Goal: Task Accomplishment & Management: Use online tool/utility

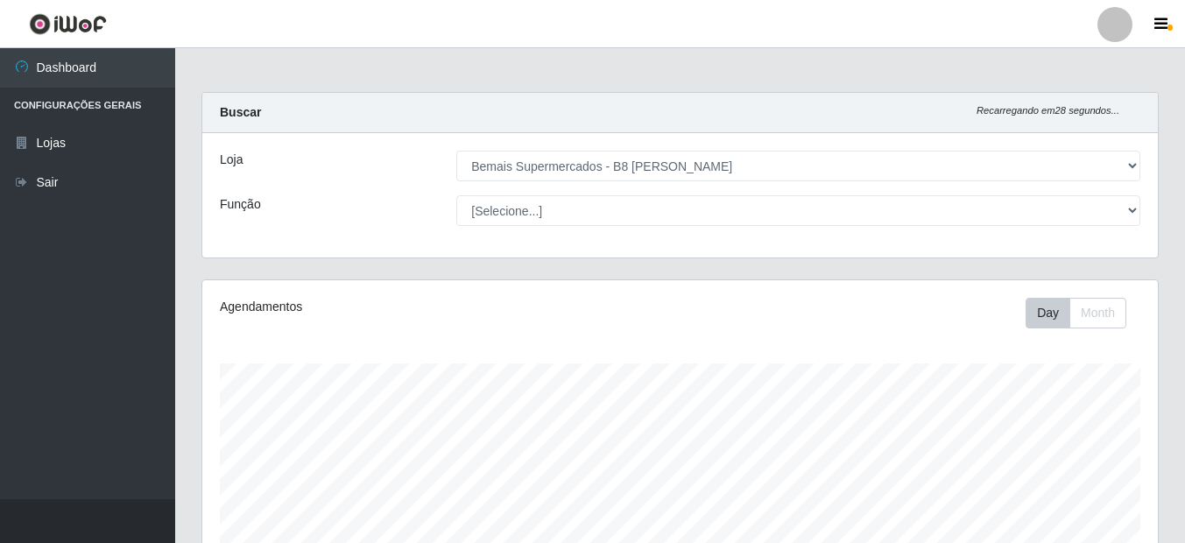
select select "413"
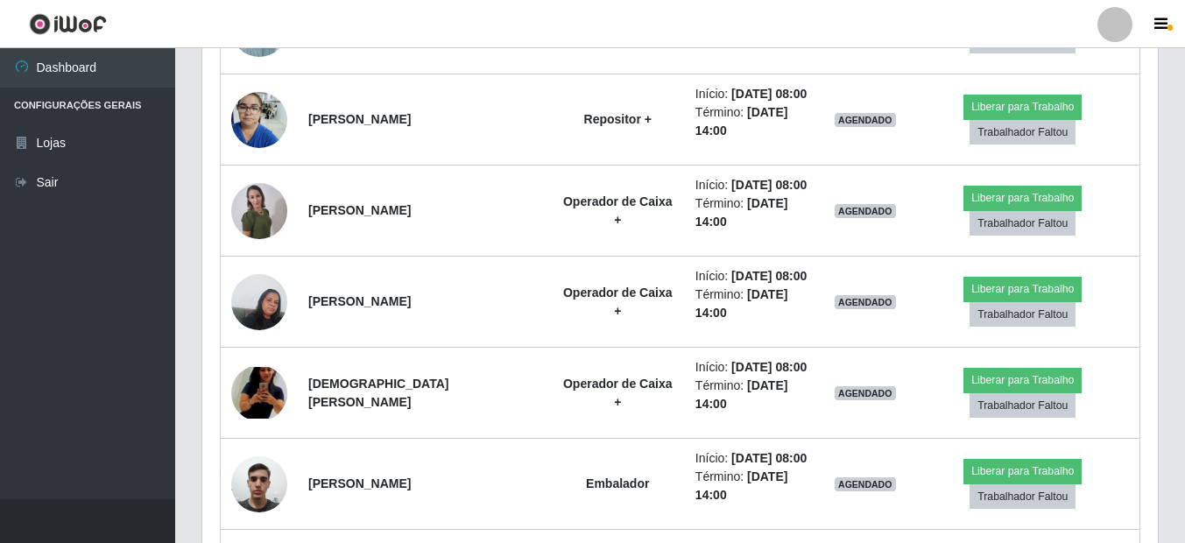
scroll to position [364, 956]
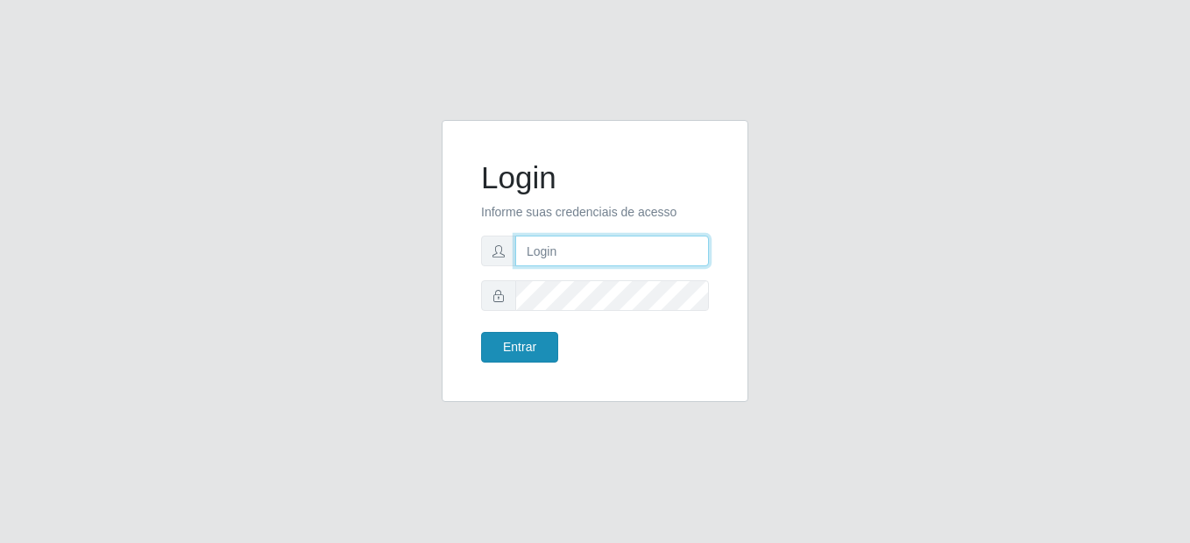
type input "mariabemais@B8"
click at [542, 338] on button "Entrar" at bounding box center [519, 347] width 77 height 31
type input "mariabemais@B8"
click at [534, 338] on button "Entrar" at bounding box center [519, 347] width 77 height 31
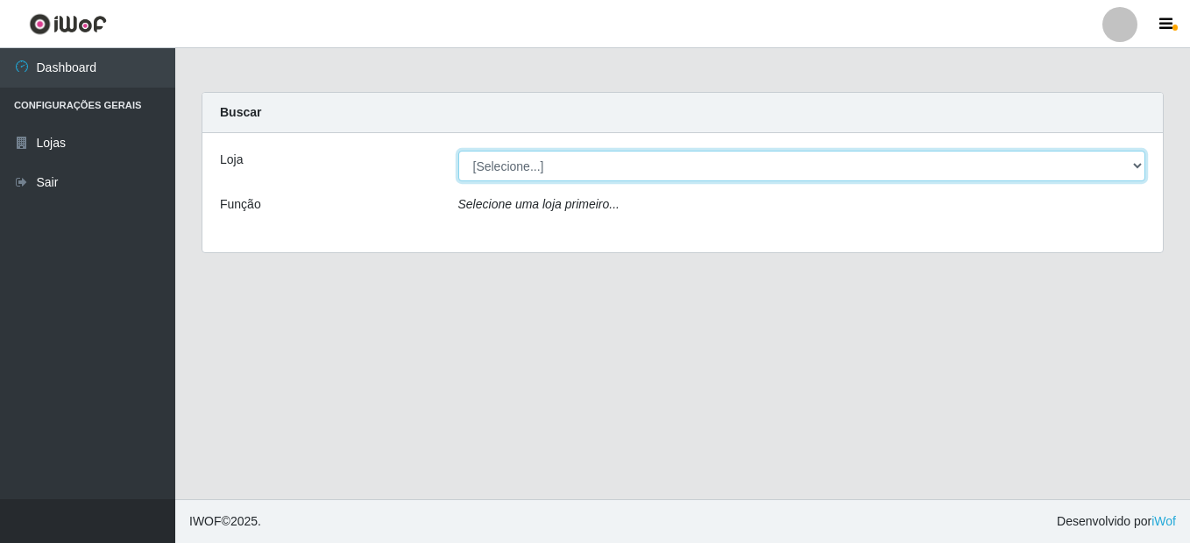
click at [1139, 163] on select "[Selecione...] Bemais Supermercados - B8 [PERSON_NAME]" at bounding box center [802, 166] width 688 height 31
select select "413"
click at [458, 151] on select "[Selecione...] Bemais Supermercados - B8 [PERSON_NAME]" at bounding box center [802, 166] width 688 height 31
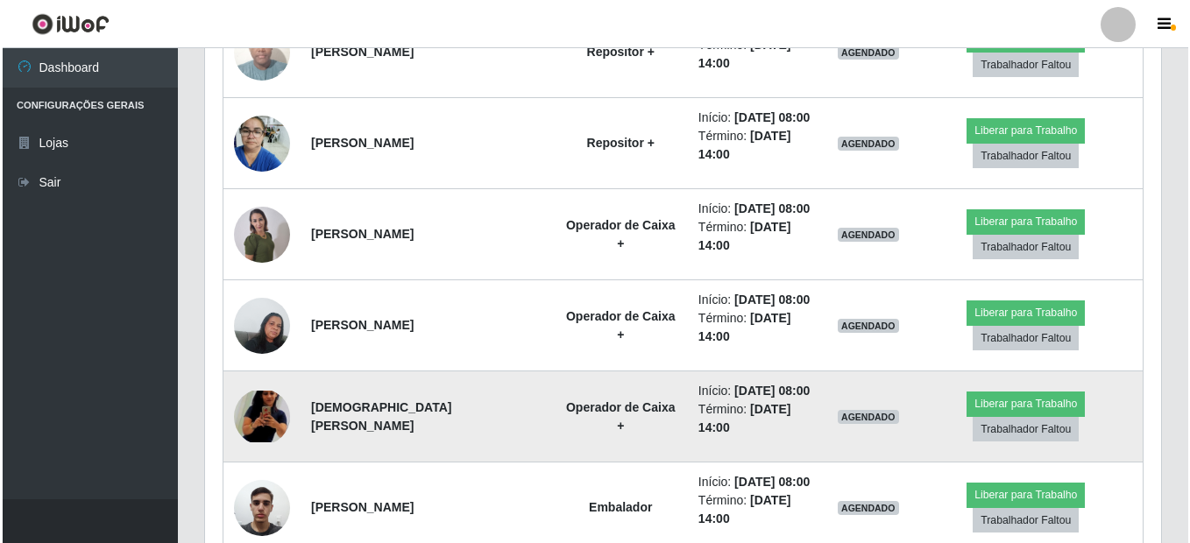
scroll to position [876, 0]
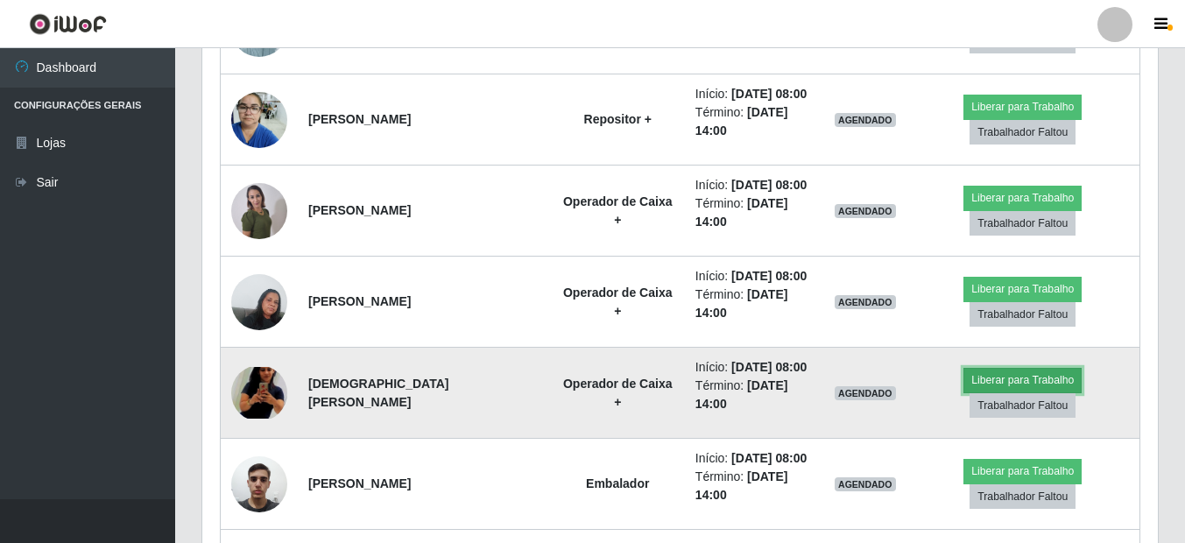
click at [1020, 381] on button "Liberar para Trabalho" at bounding box center [1023, 380] width 118 height 25
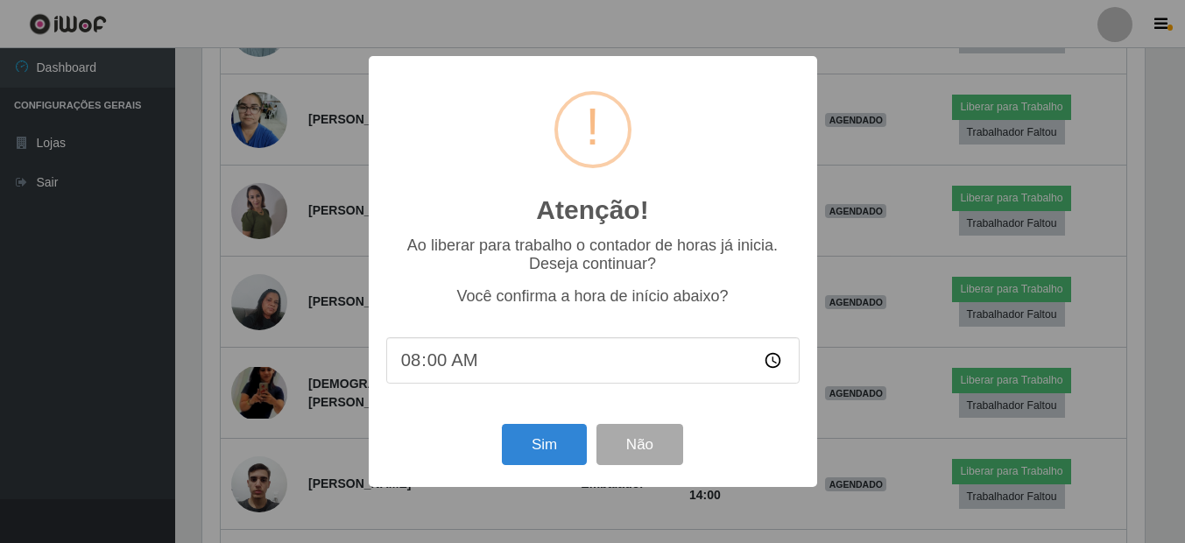
scroll to position [364, 947]
click at [566, 448] on button "Sim" at bounding box center [546, 444] width 85 height 41
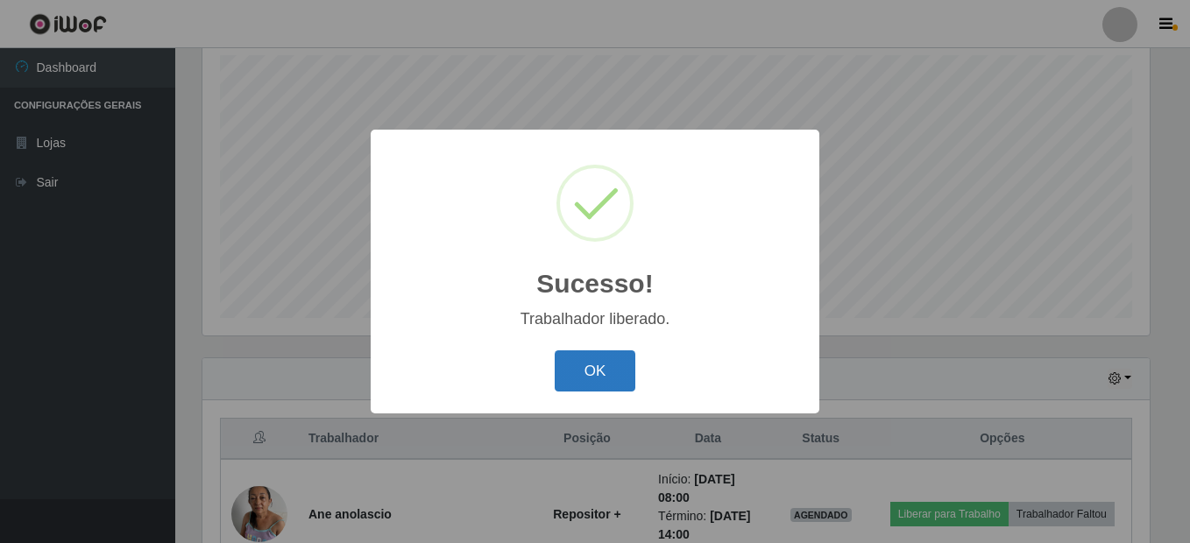
click at [605, 377] on button "OK" at bounding box center [595, 370] width 81 height 41
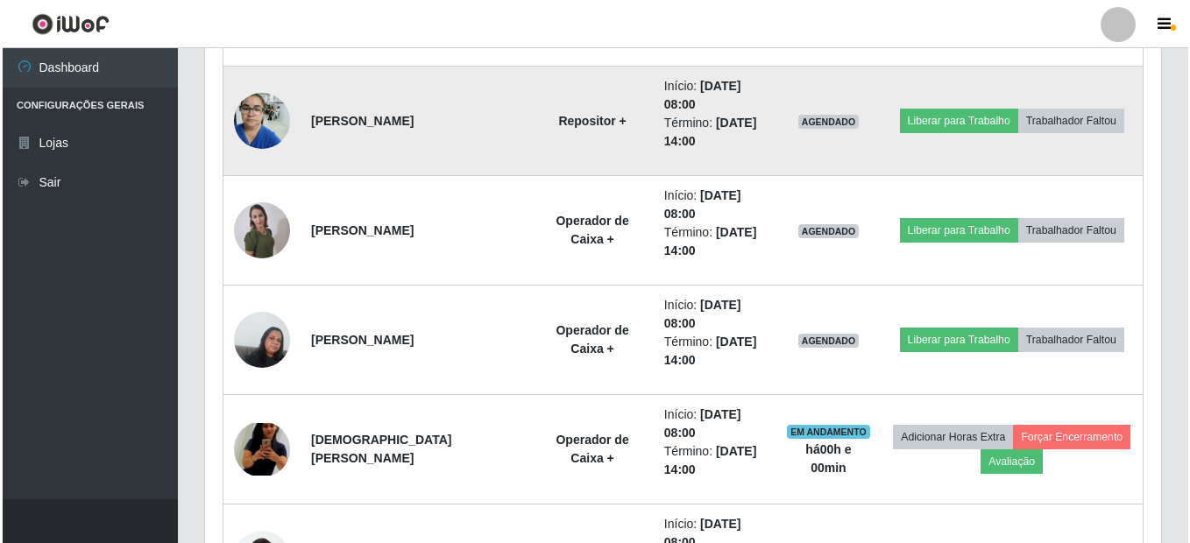
scroll to position [1009, 0]
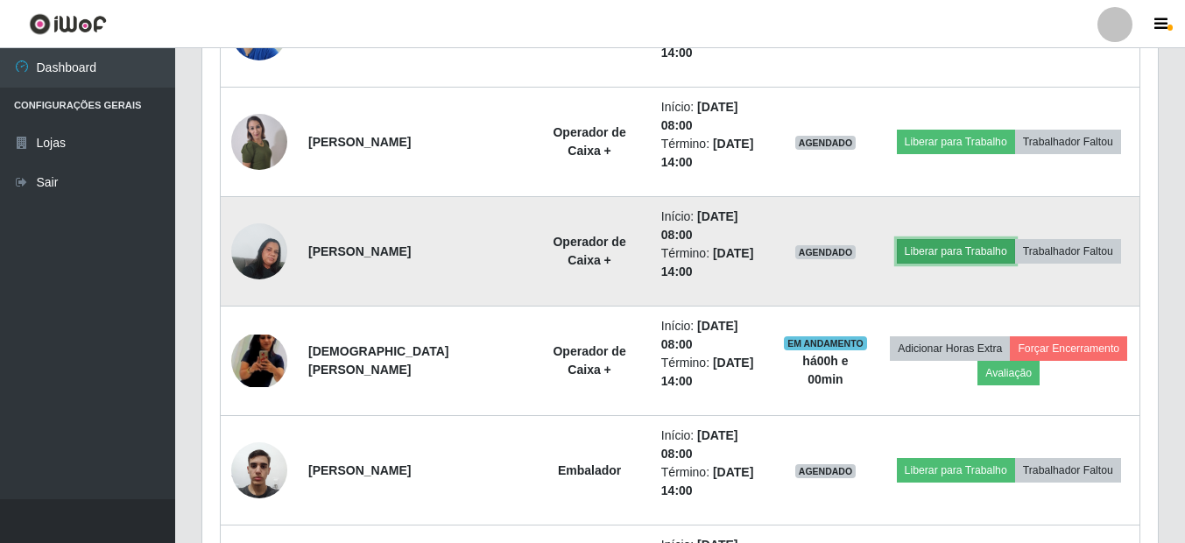
click at [957, 256] on button "Liberar para Trabalho" at bounding box center [956, 251] width 118 height 25
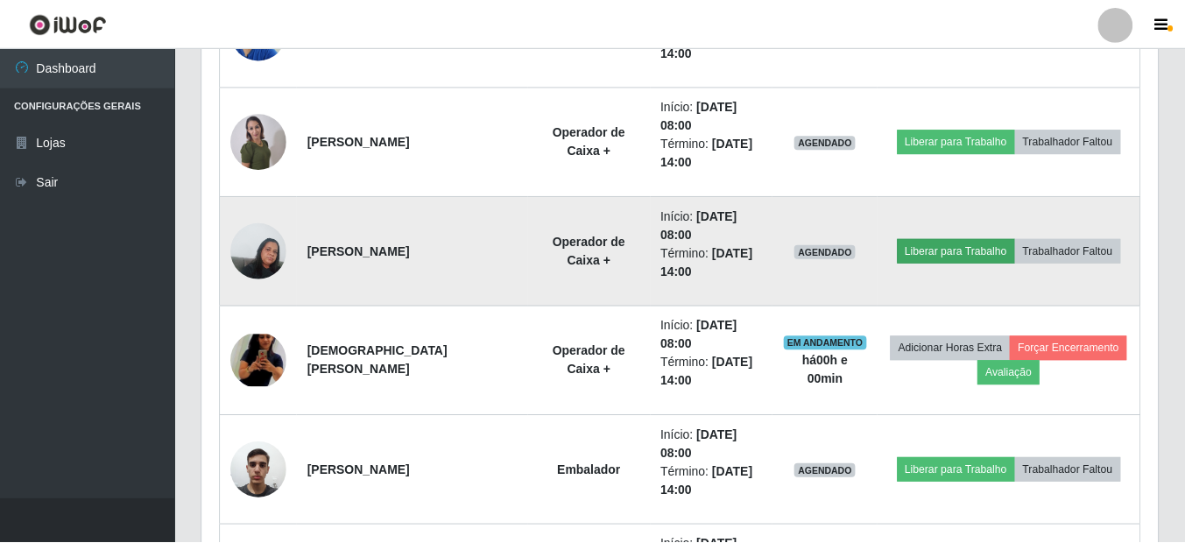
scroll to position [364, 947]
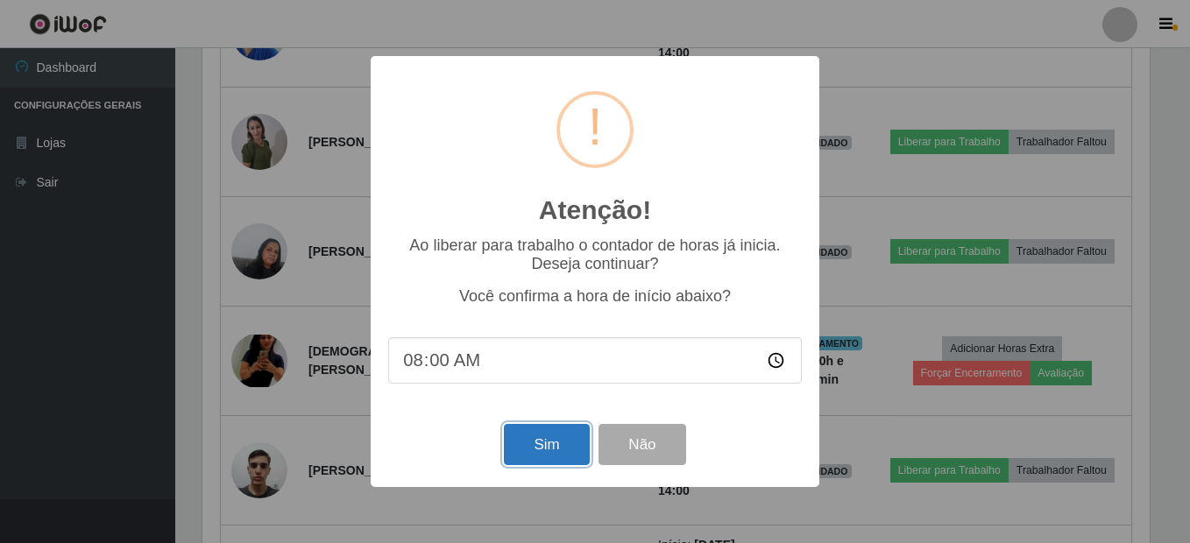
click at [542, 444] on button "Sim" at bounding box center [546, 444] width 85 height 41
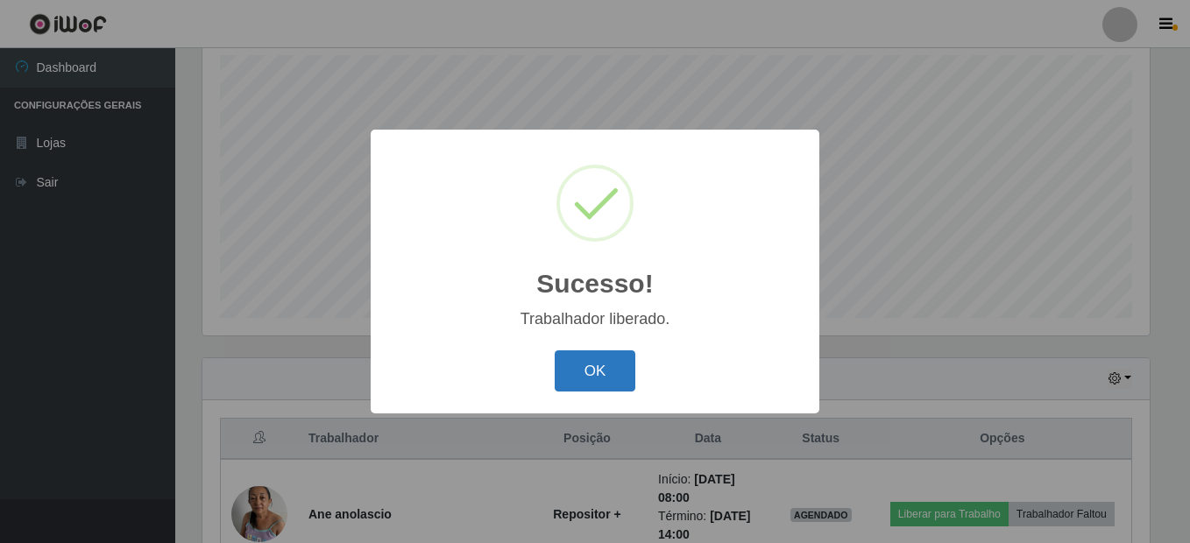
click at [612, 368] on button "OK" at bounding box center [595, 370] width 81 height 41
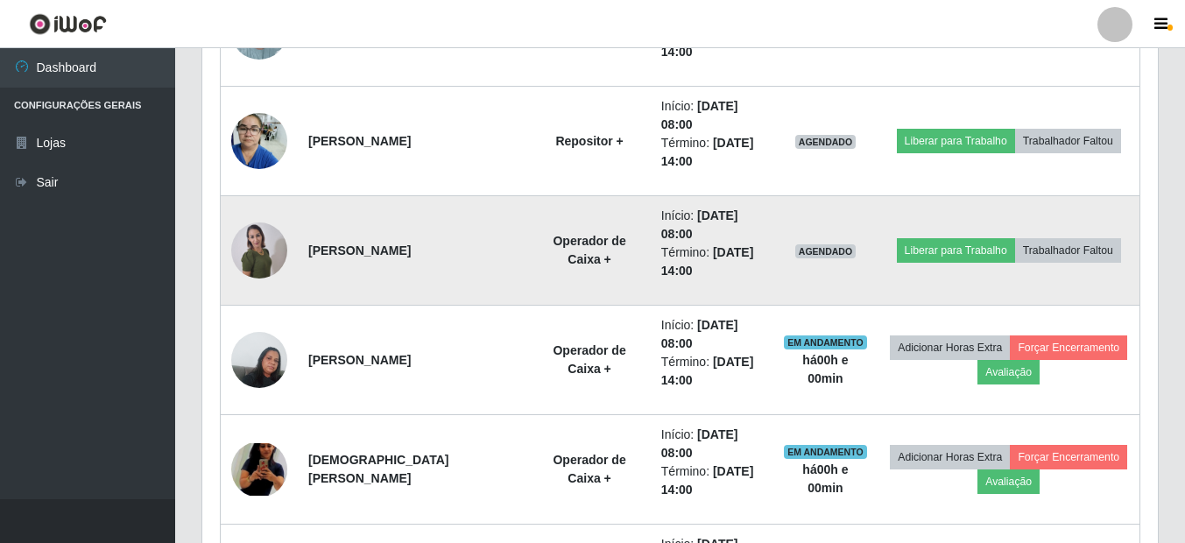
scroll to position [922, 0]
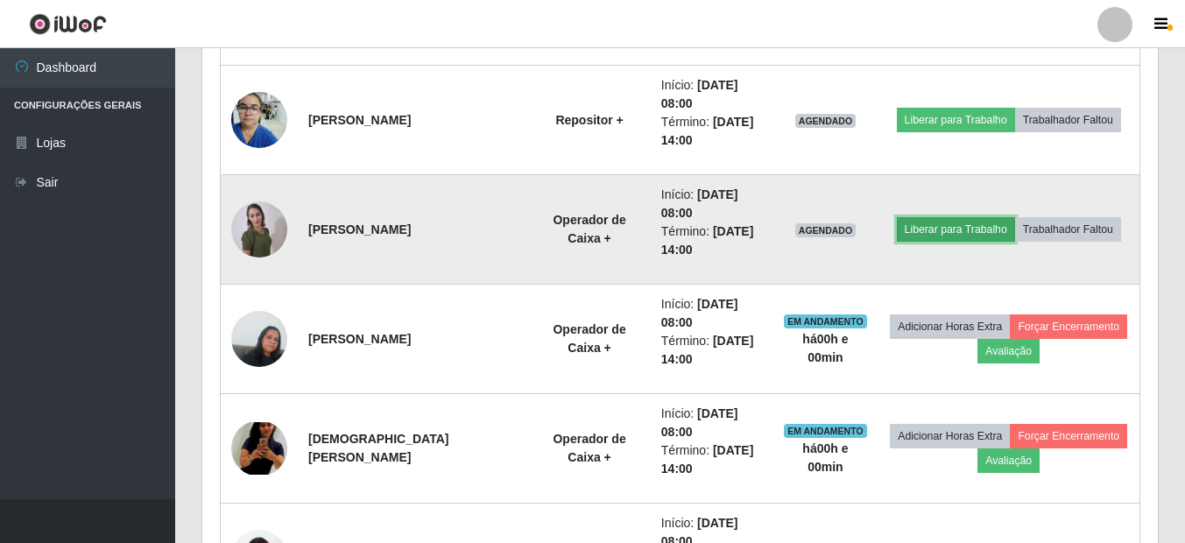
click at [983, 237] on button "Liberar para Trabalho" at bounding box center [956, 229] width 118 height 25
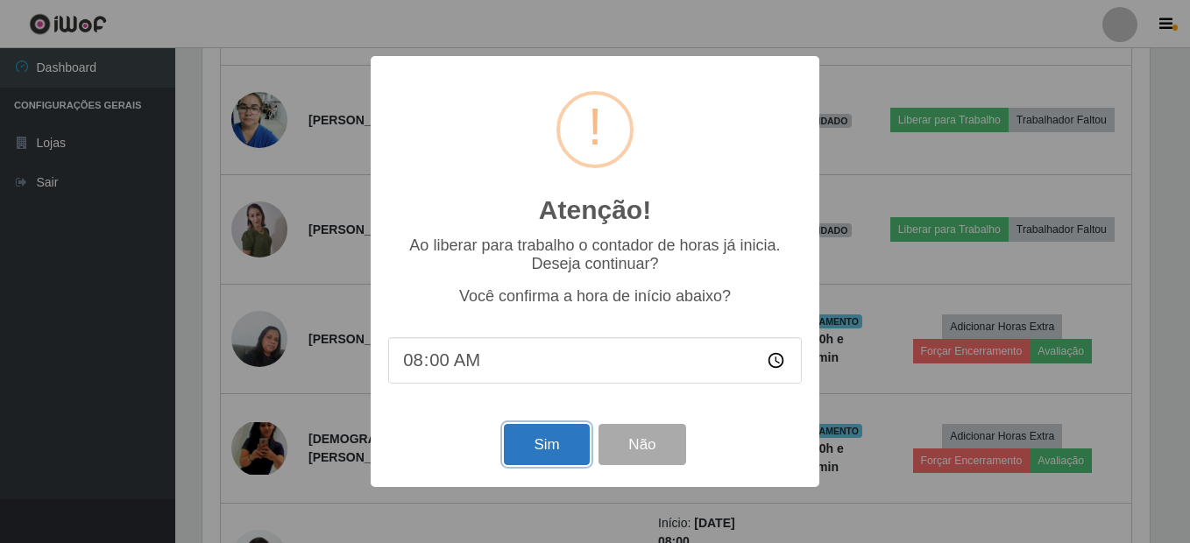
click at [574, 454] on button "Sim" at bounding box center [546, 444] width 85 height 41
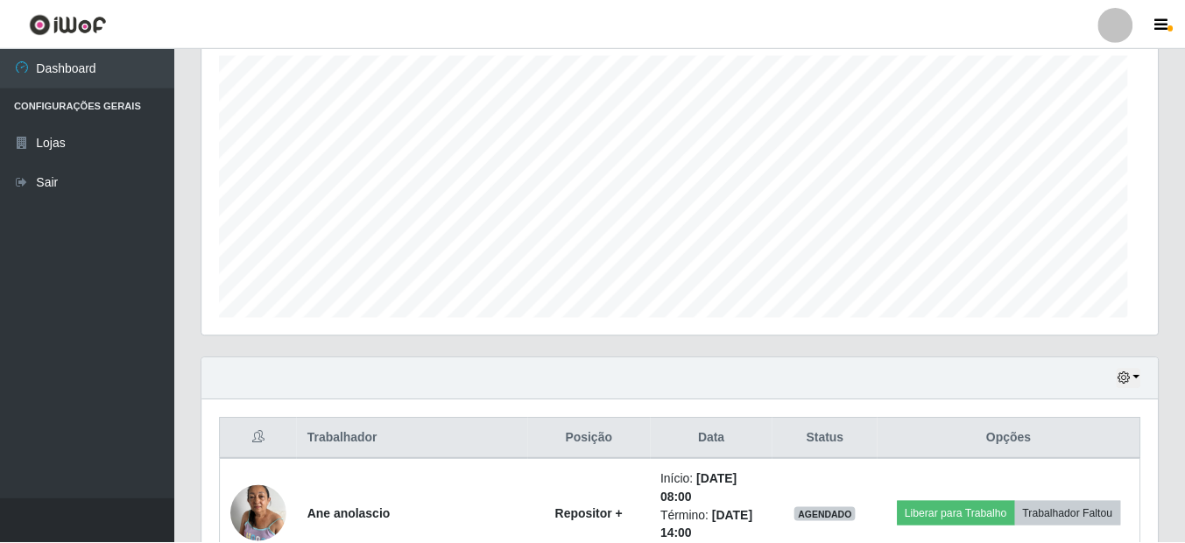
scroll to position [0, 0]
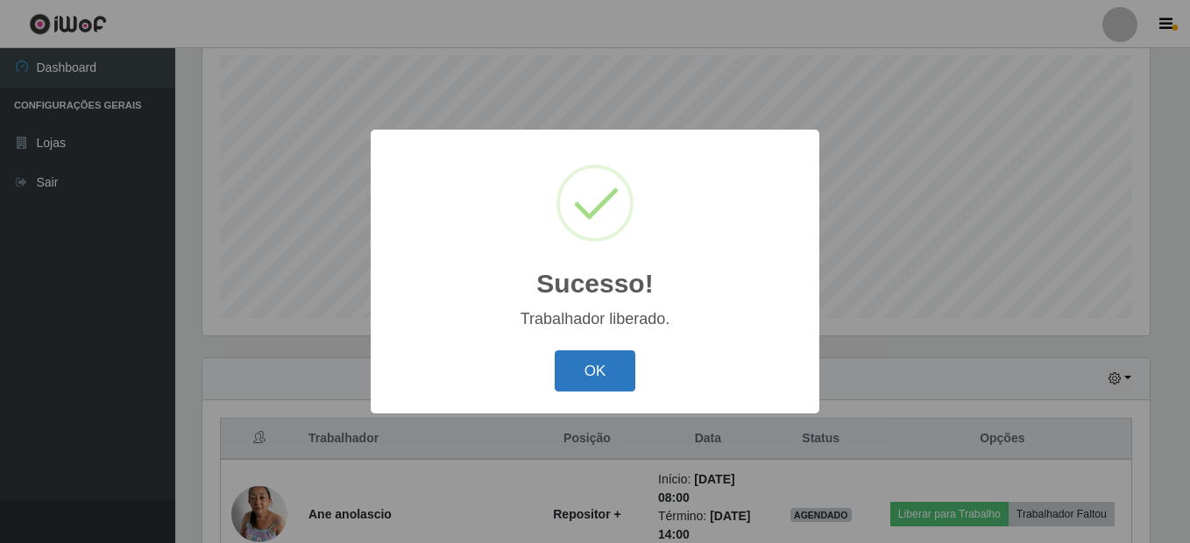
click at [585, 359] on button "OK" at bounding box center [595, 370] width 81 height 41
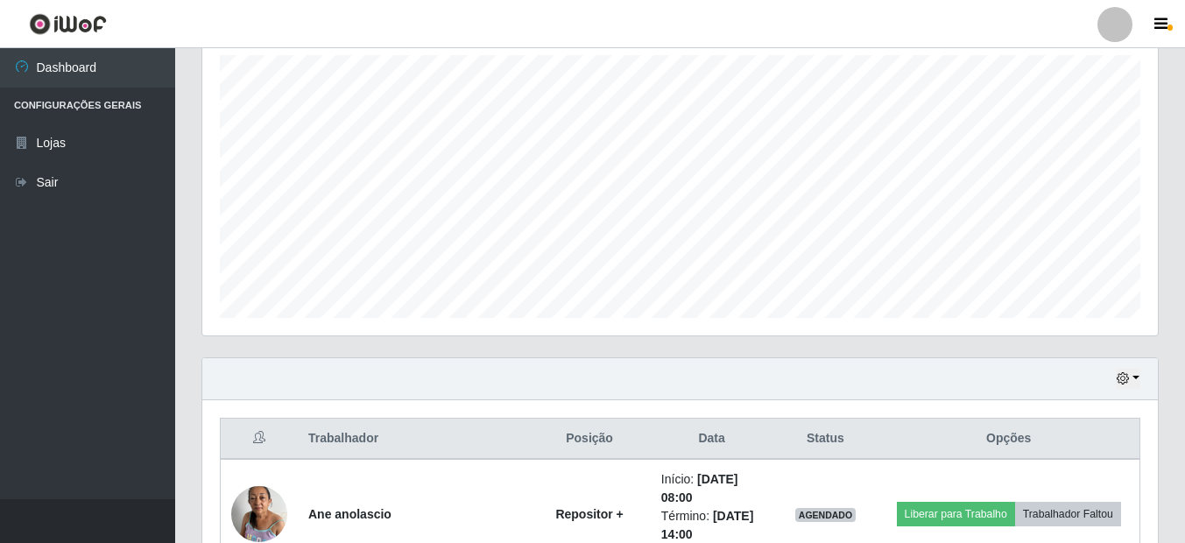
scroll to position [364, 956]
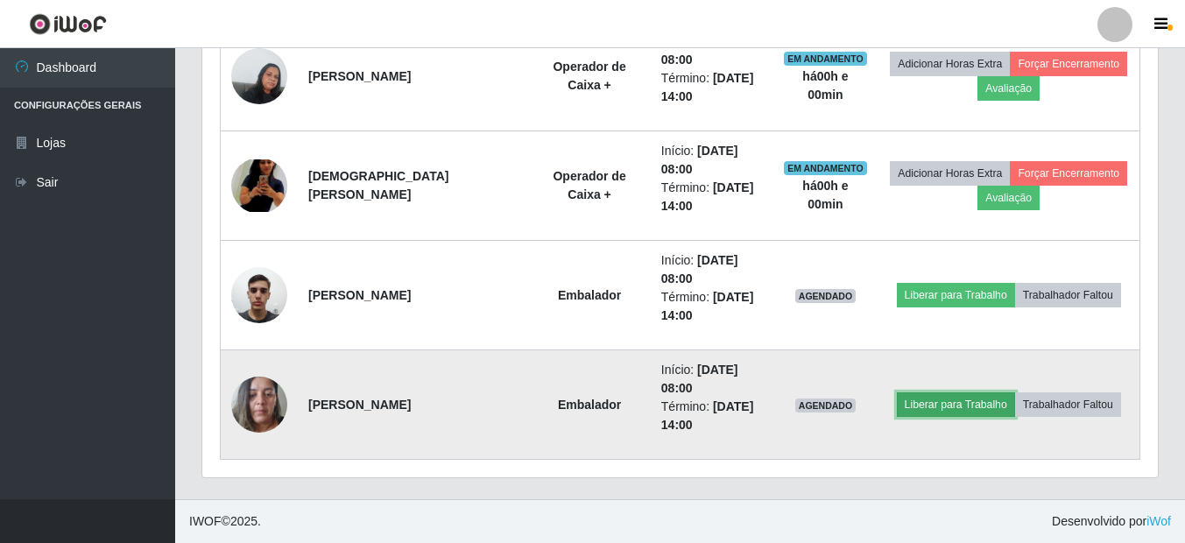
click at [977, 416] on button "Liberar para Trabalho" at bounding box center [956, 405] width 118 height 25
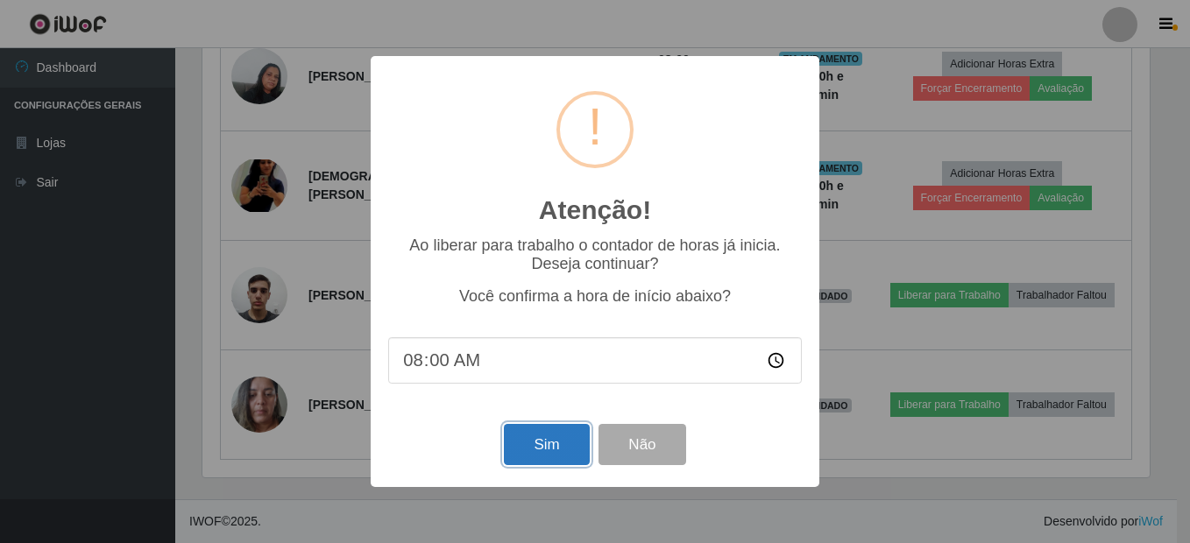
click at [546, 443] on button "Sim" at bounding box center [546, 444] width 85 height 41
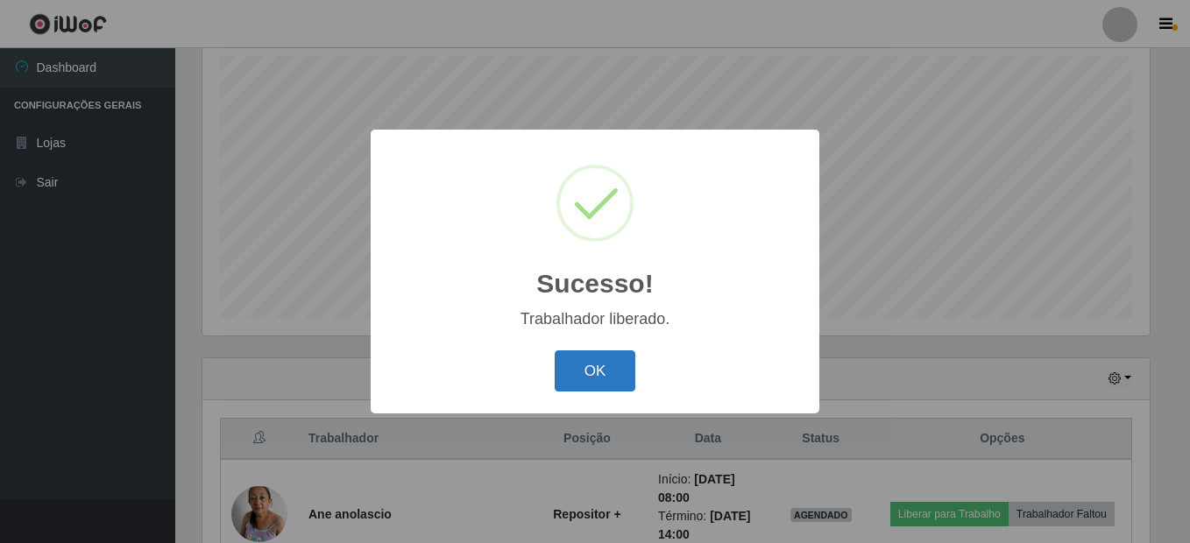
click at [591, 386] on button "OK" at bounding box center [595, 370] width 81 height 41
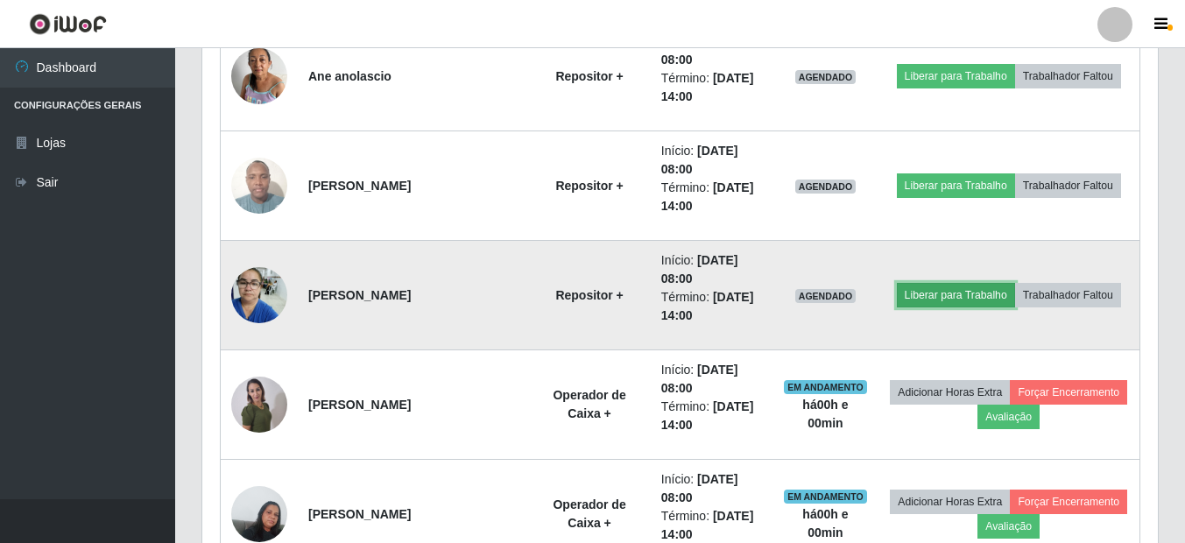
click at [944, 294] on button "Liberar para Trabalho" at bounding box center [956, 295] width 118 height 25
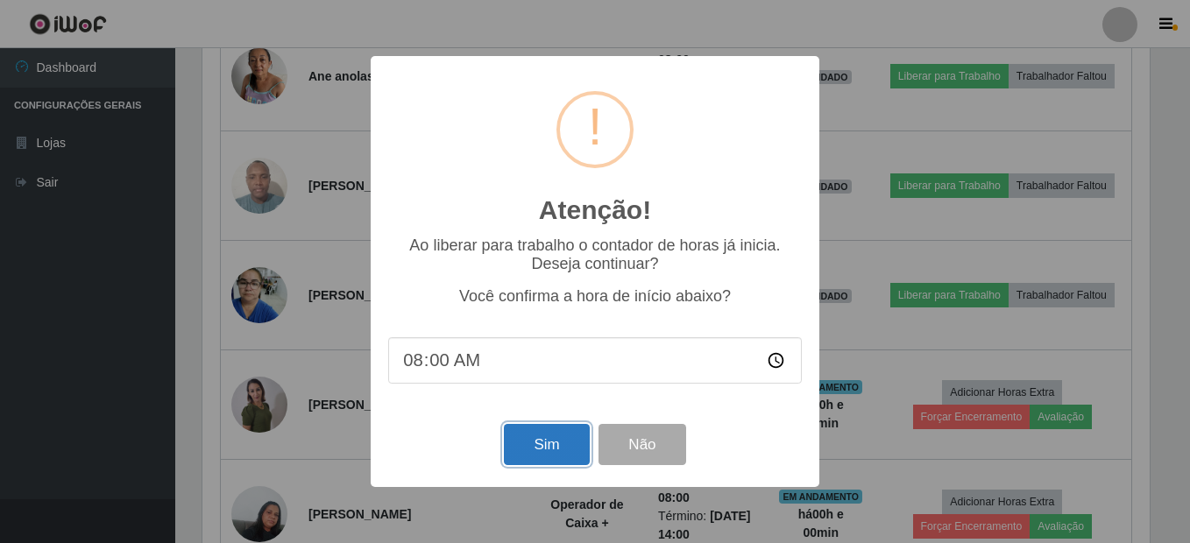
click at [530, 437] on button "Sim" at bounding box center [546, 444] width 85 height 41
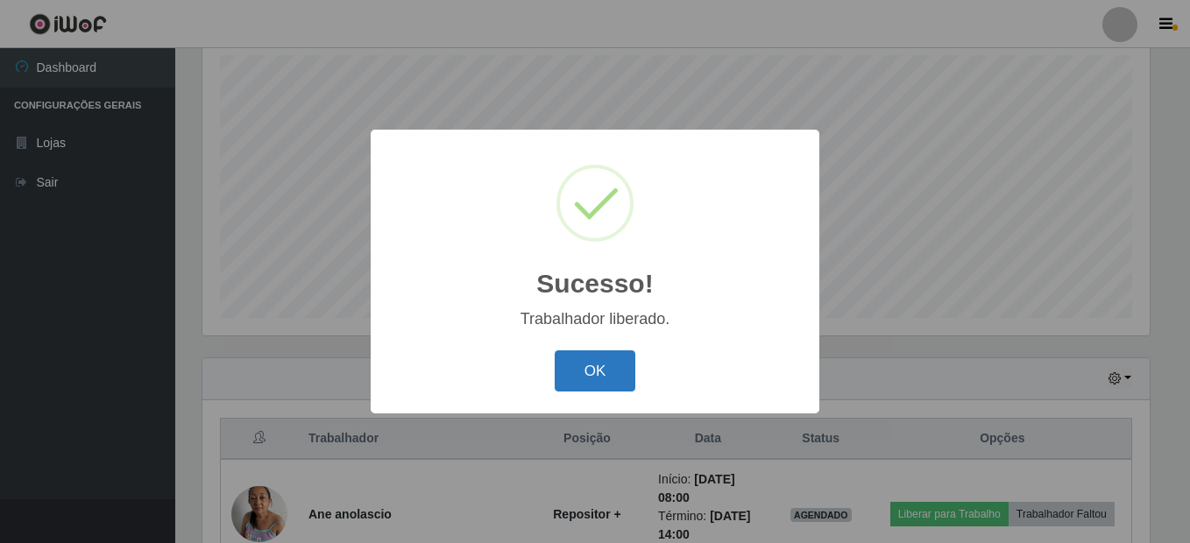
click at [569, 365] on button "OK" at bounding box center [595, 370] width 81 height 41
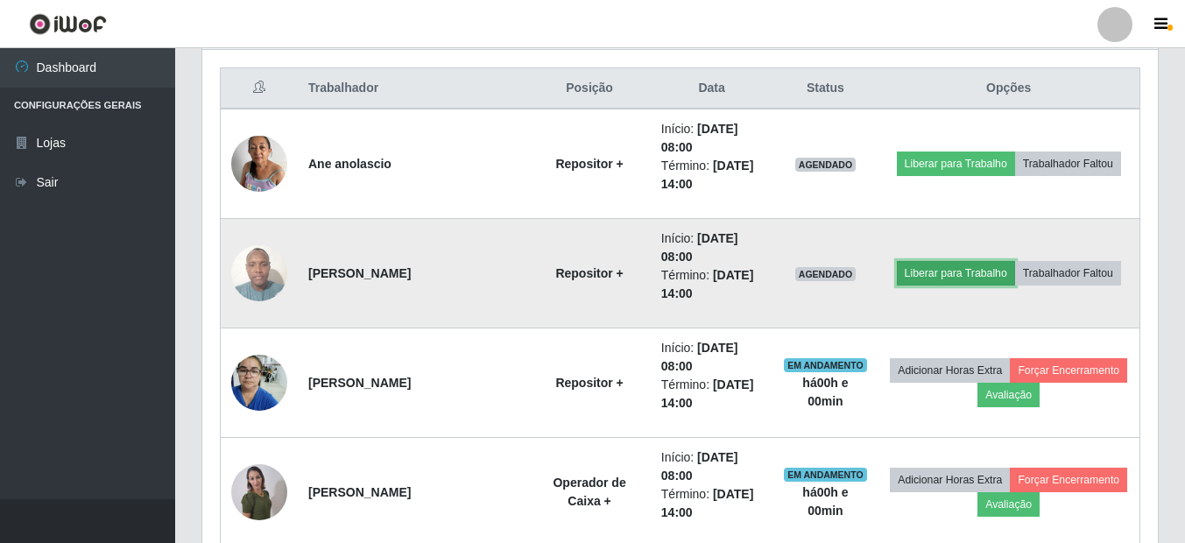
click at [948, 280] on button "Liberar para Trabalho" at bounding box center [956, 273] width 118 height 25
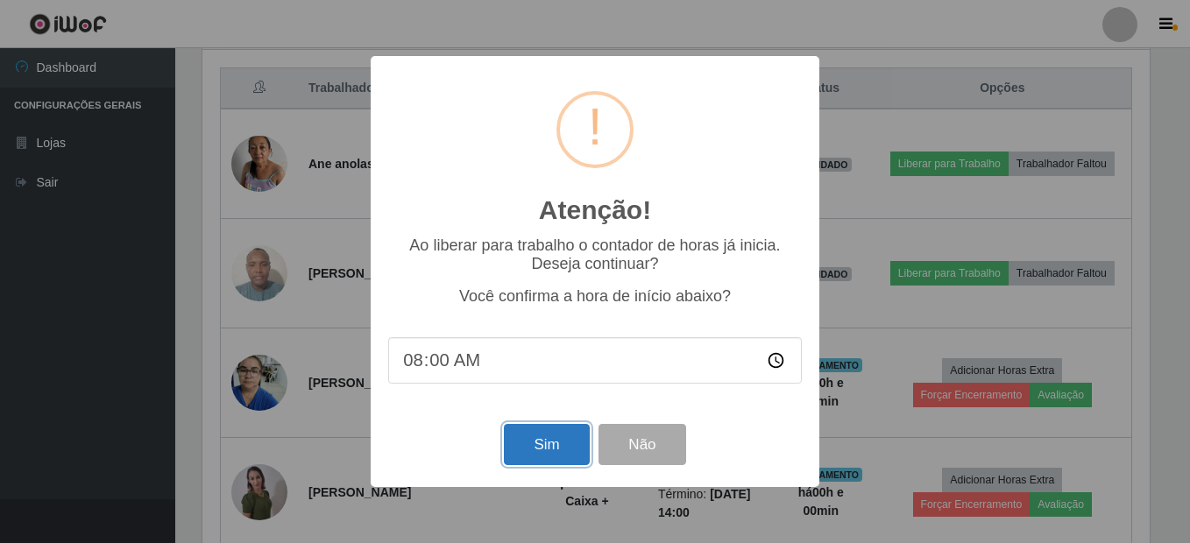
click at [542, 442] on button "Sim" at bounding box center [546, 444] width 85 height 41
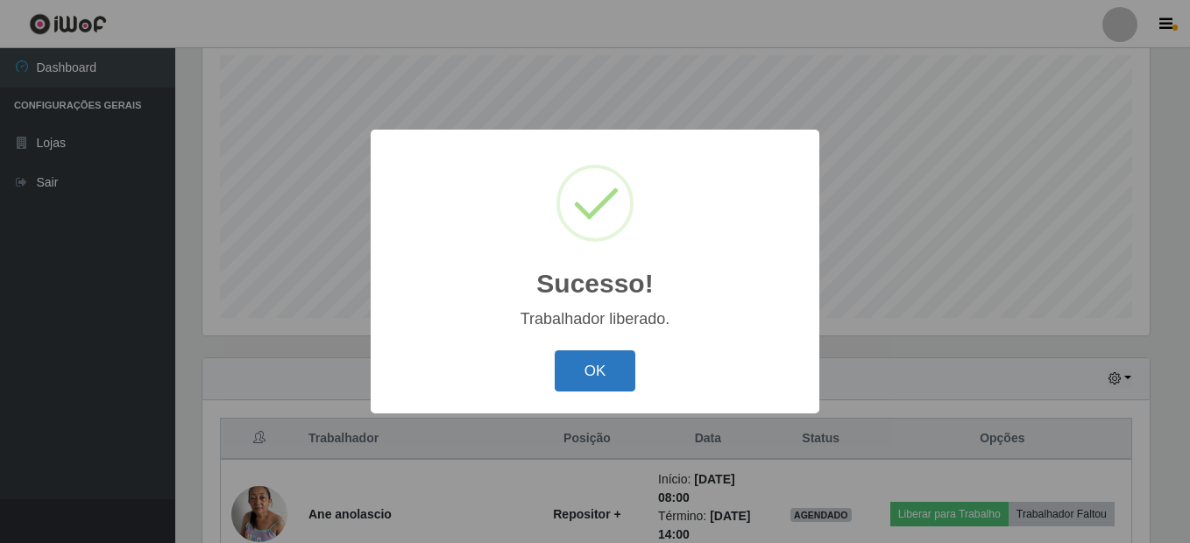
click at [598, 365] on button "OK" at bounding box center [595, 370] width 81 height 41
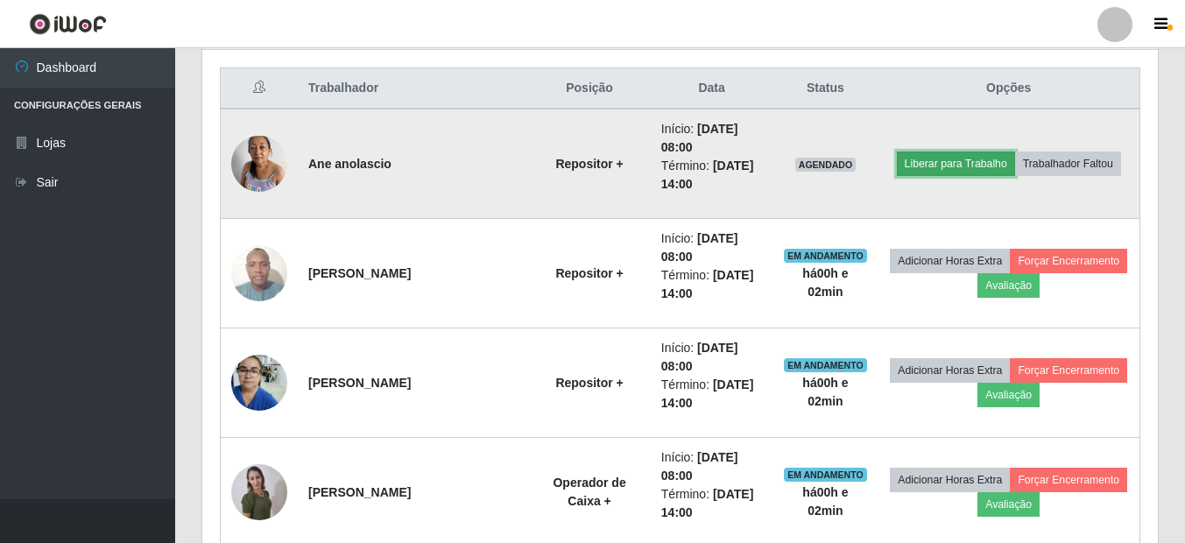
click at [942, 162] on button "Liberar para Trabalho" at bounding box center [956, 164] width 118 height 25
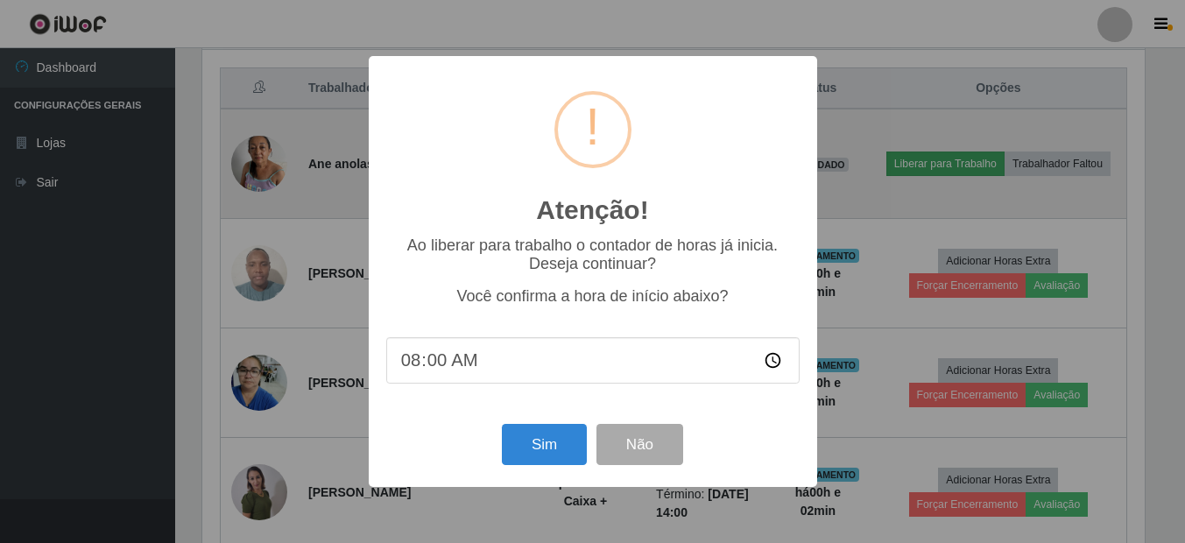
scroll to position [364, 947]
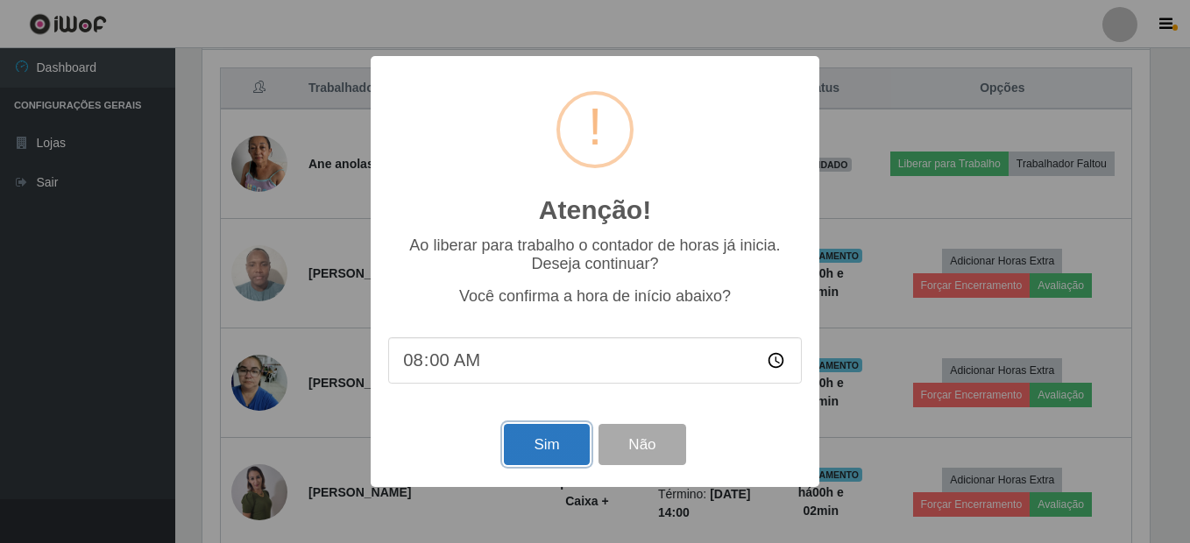
click at [560, 448] on button "Sim" at bounding box center [546, 444] width 85 height 41
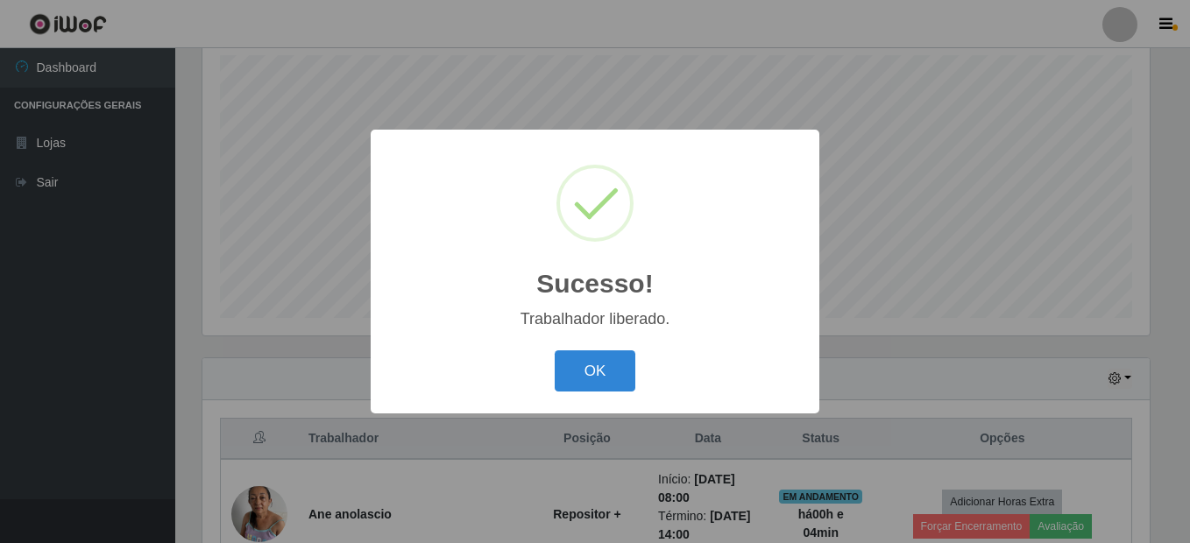
click at [555, 350] on button "OK" at bounding box center [595, 370] width 81 height 41
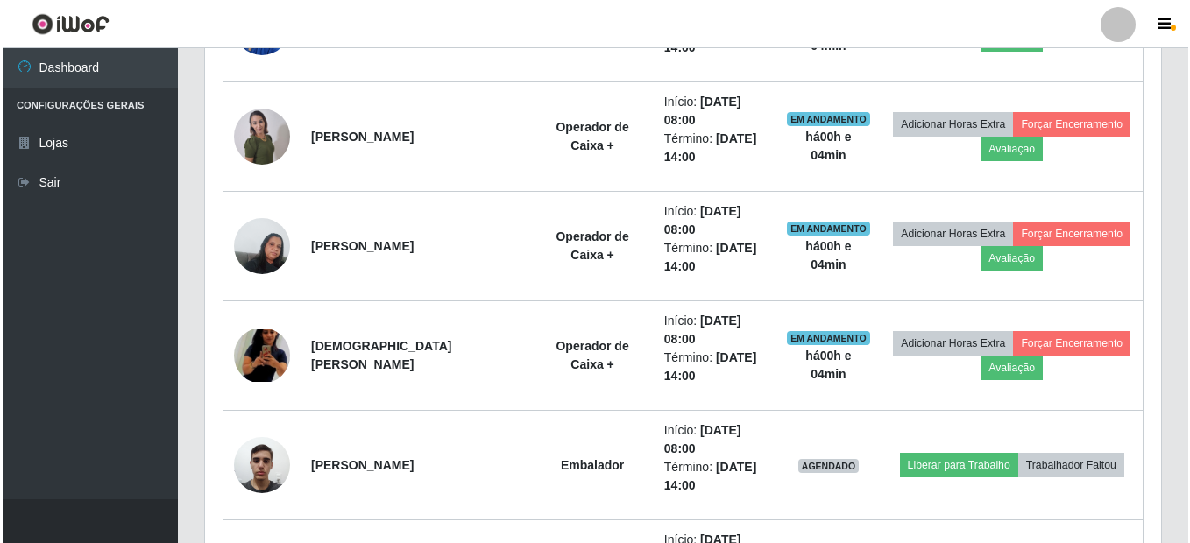
scroll to position [1185, 0]
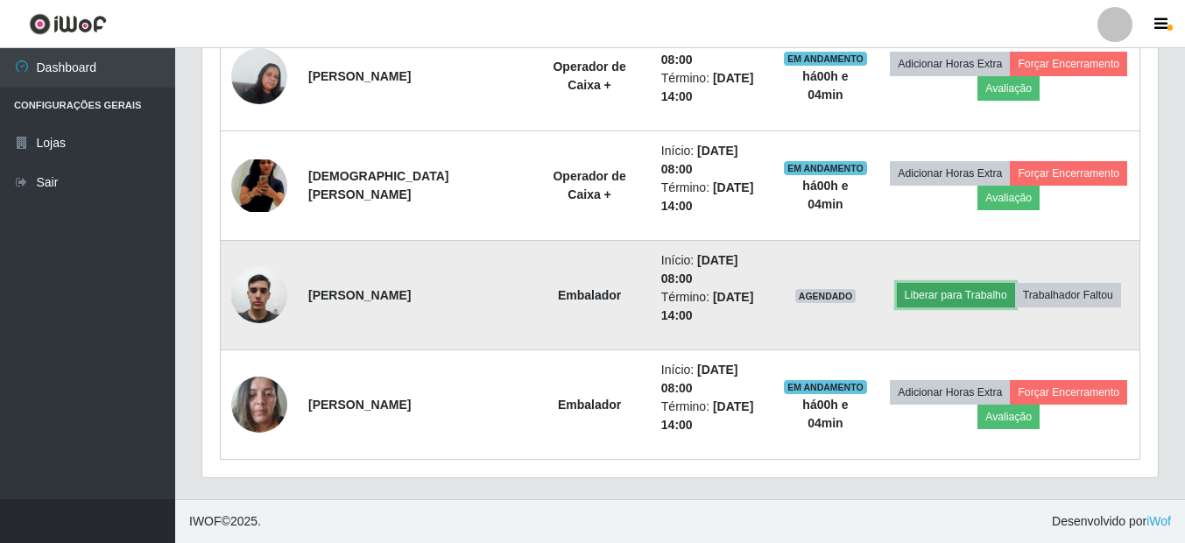
click at [977, 292] on button "Liberar para Trabalho" at bounding box center [956, 295] width 118 height 25
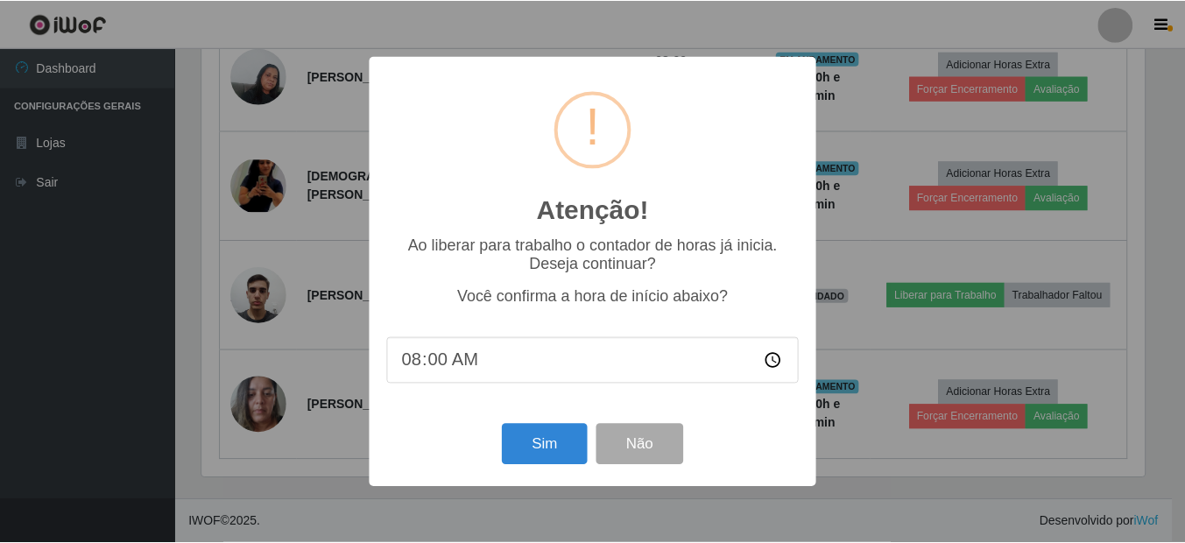
scroll to position [364, 947]
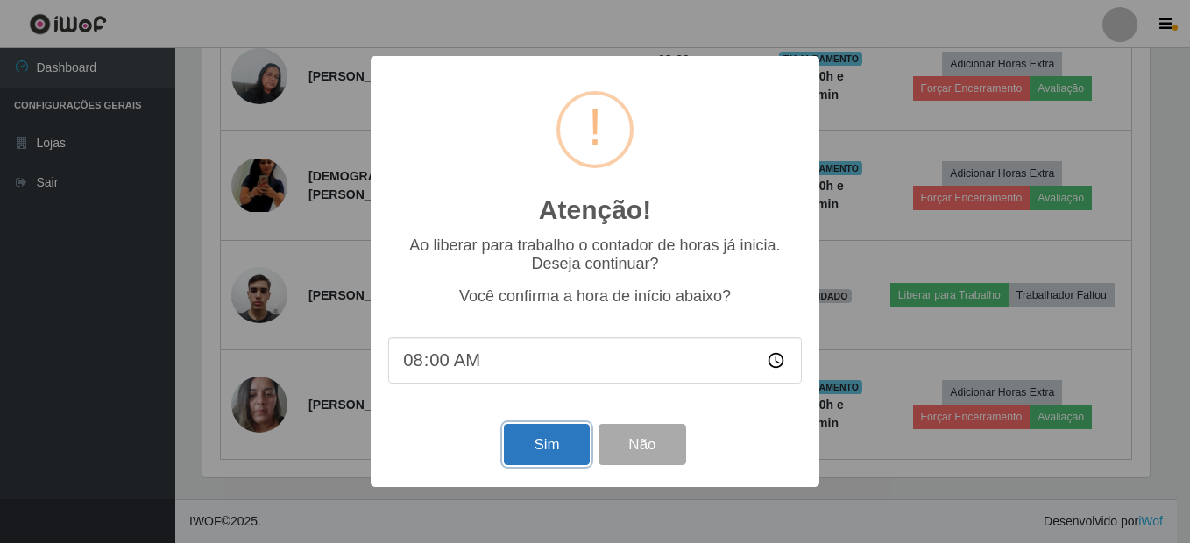
click at [534, 440] on button "Sim" at bounding box center [546, 444] width 85 height 41
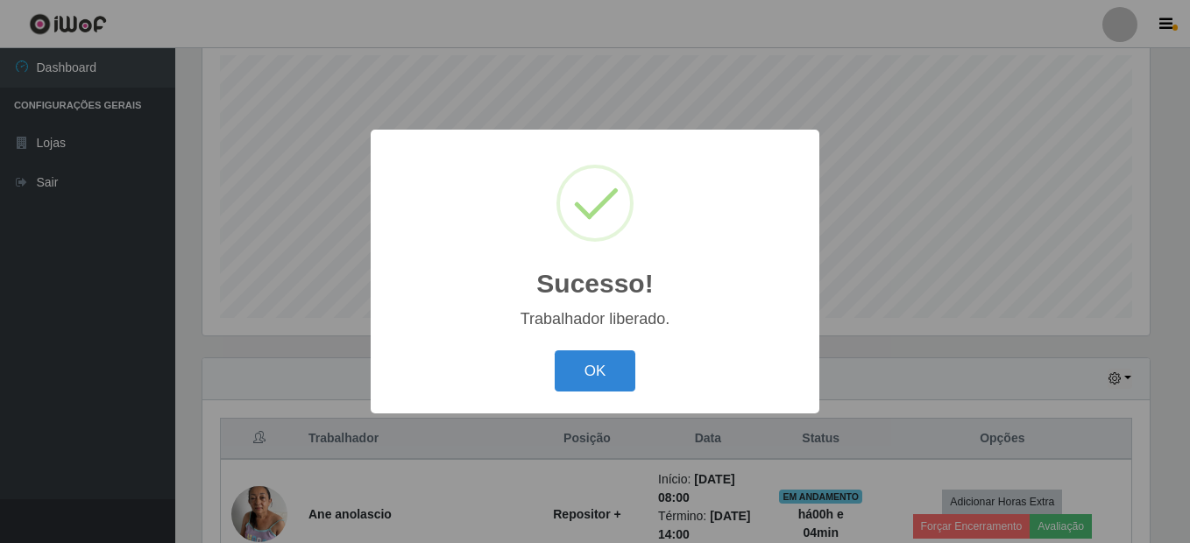
click at [555, 350] on button "OK" at bounding box center [595, 370] width 81 height 41
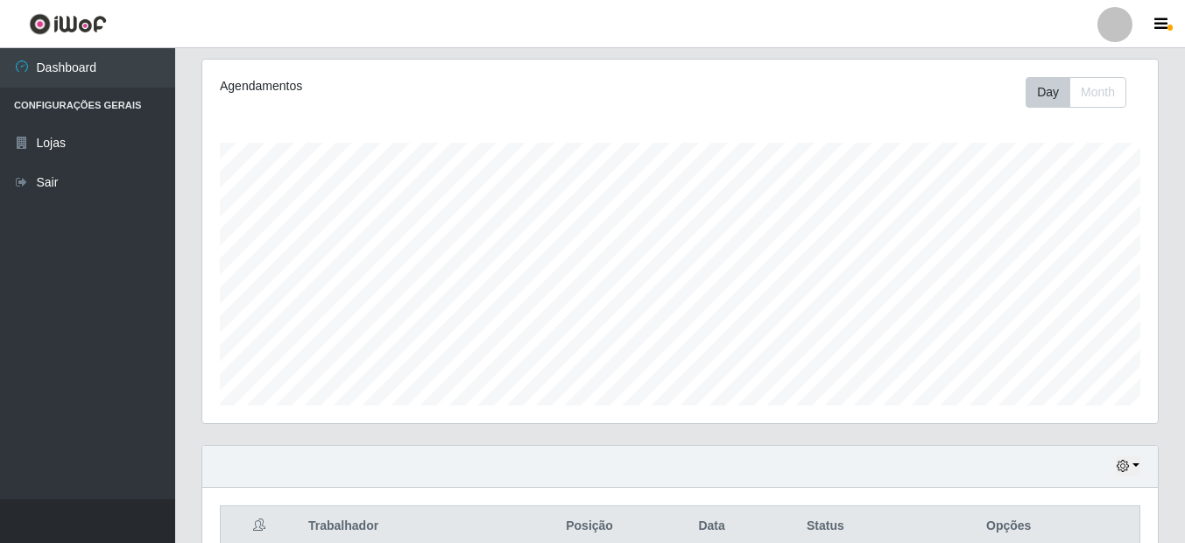
scroll to position [0, 0]
